Goal: Find specific page/section: Find specific page/section

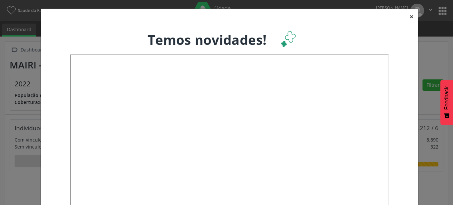
click at [410, 14] on button "×" at bounding box center [411, 17] width 13 height 16
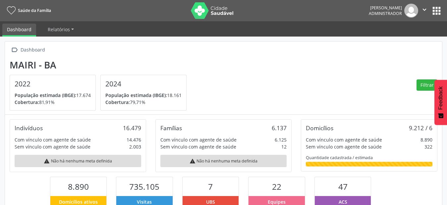
click at [442, 12] on button "apps" at bounding box center [437, 11] width 12 height 12
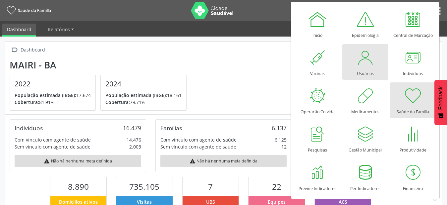
scroll to position [110, 146]
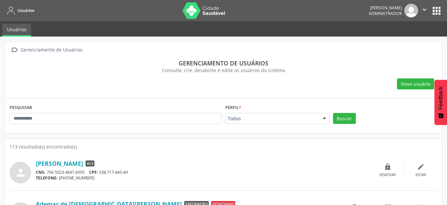
click at [311, 122] on div "Todos" at bounding box center [277, 118] width 104 height 11
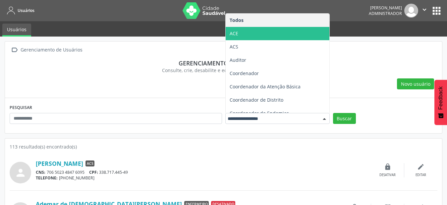
click at [289, 29] on span "ACE" at bounding box center [278, 33] width 104 height 13
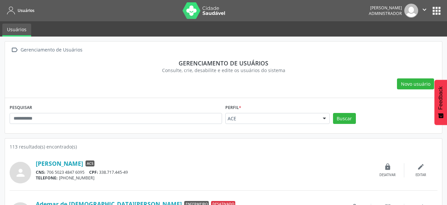
click at [347, 126] on div "Buscar" at bounding box center [386, 121] width 108 height 16
click at [347, 118] on button "Buscar" at bounding box center [344, 118] width 23 height 11
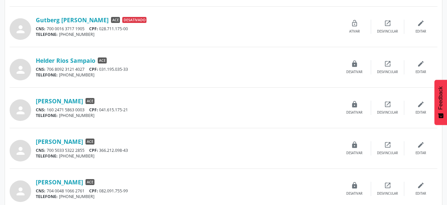
scroll to position [574, 0]
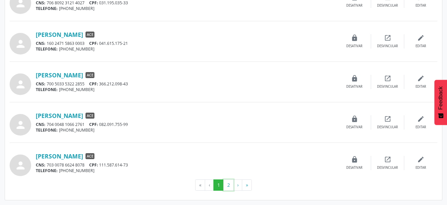
drag, startPoint x: 228, startPoint y: 186, endPoint x: 223, endPoint y: 196, distance: 11.4
click at [228, 186] on button "2" at bounding box center [228, 184] width 10 height 11
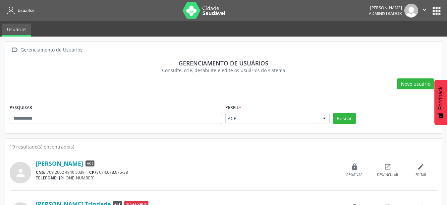
scroll to position [129, 0]
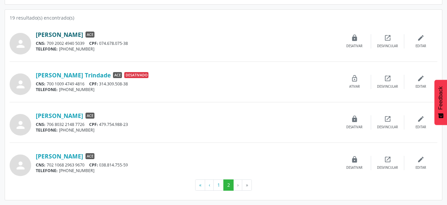
click at [83, 32] on link "[PERSON_NAME]" at bounding box center [59, 34] width 47 height 7
click at [218, 189] on button "1" at bounding box center [219, 184] width 10 height 11
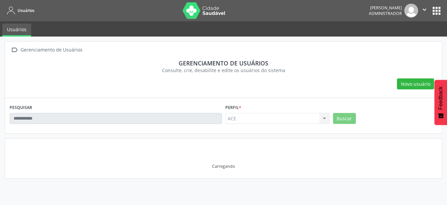
scroll to position [0, 0]
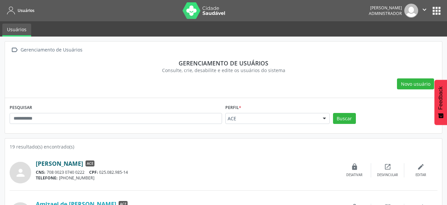
click at [83, 165] on link "[PERSON_NAME]" at bounding box center [59, 162] width 47 height 7
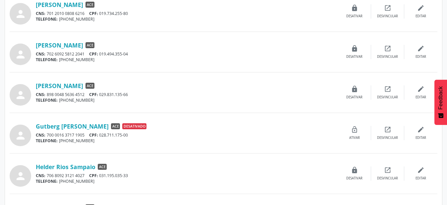
scroll to position [440, 0]
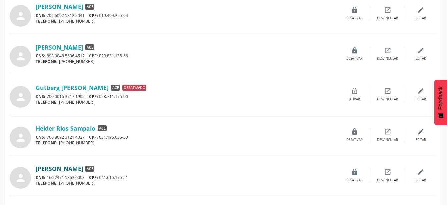
click at [83, 168] on link "[PERSON_NAME]" at bounding box center [59, 168] width 47 height 7
